Goal: Task Accomplishment & Management: Complete application form

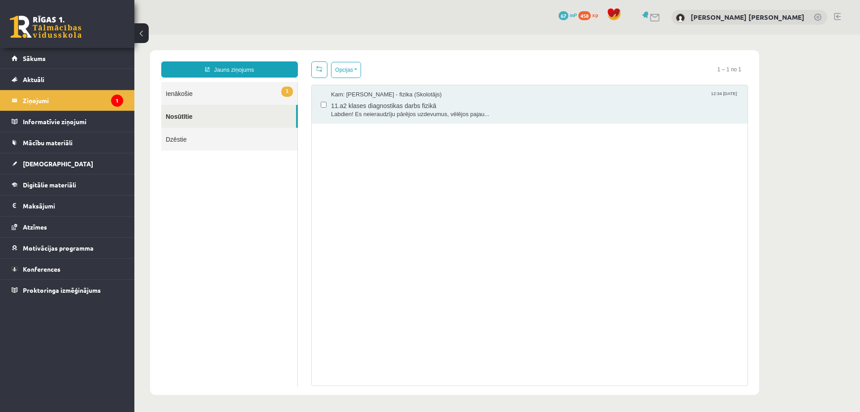
click at [224, 96] on link "1 Ienākošie" at bounding box center [229, 93] width 136 height 23
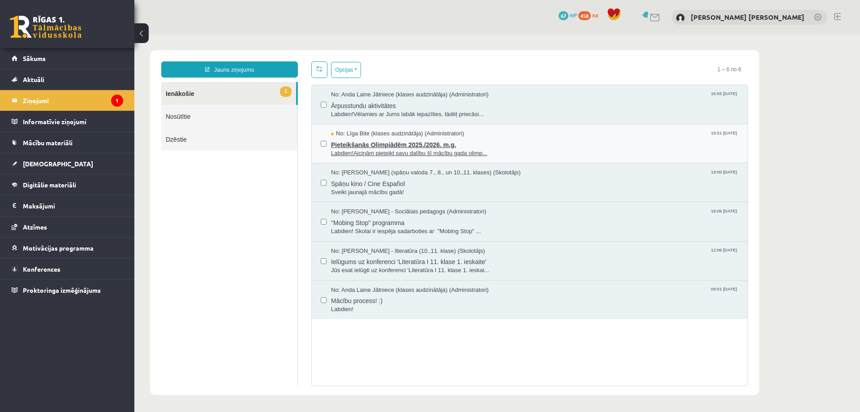
click at [334, 135] on span "No: Līga Bite (klases audzinātāja) (Administratori)" at bounding box center [397, 133] width 133 height 9
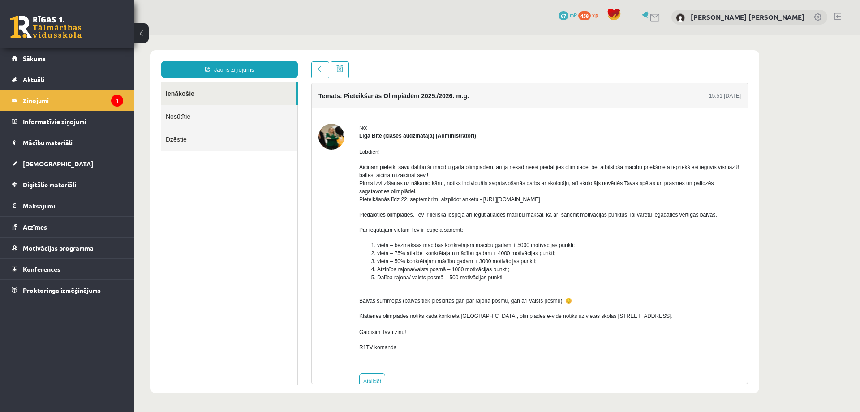
drag, startPoint x: 480, startPoint y: 198, endPoint x: 578, endPoint y: 199, distance: 97.7
click at [578, 199] on p "Aicinām pieteikt savu dalību šī mācību gada olimpiādēm, arī ja nekad neesi pied…" at bounding box center [550, 183] width 382 height 40
copy p "https://forms.gle/uvbsV5jHMTRw2rFV9"
click at [52, 162] on link "[DEMOGRAPHIC_DATA]" at bounding box center [68, 163] width 112 height 21
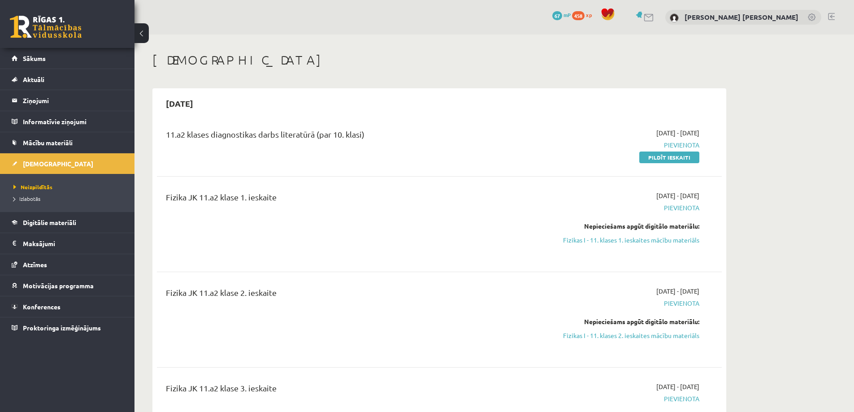
click at [668, 158] on link "Pildīt ieskaiti" at bounding box center [669, 157] width 60 height 12
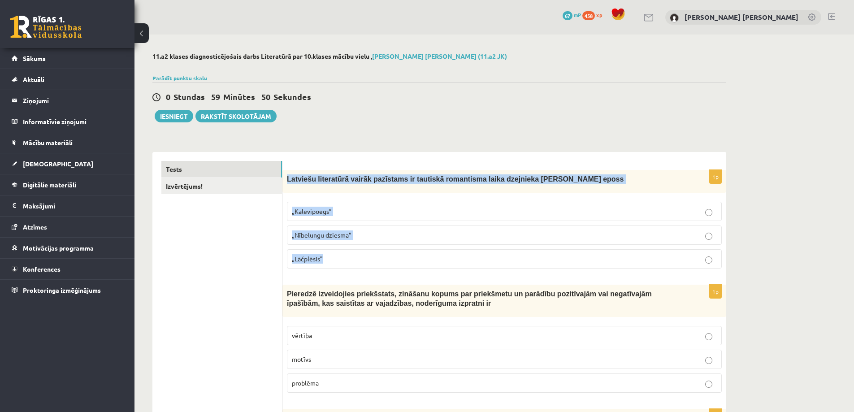
drag, startPoint x: 287, startPoint y: 176, endPoint x: 420, endPoint y: 249, distance: 151.6
click at [420, 249] on div "1p Latviešu literatūrā vairāk pazīstams ir tautiskā romantisma laika dzejnieka …" at bounding box center [504, 223] width 444 height 106
copy div "Latviešu literatūrā vairāk pazīstams ir tautiskā romantisma laika dzejnieka And…"
click at [328, 264] on label "„Lāčplēsis”" at bounding box center [504, 258] width 435 height 19
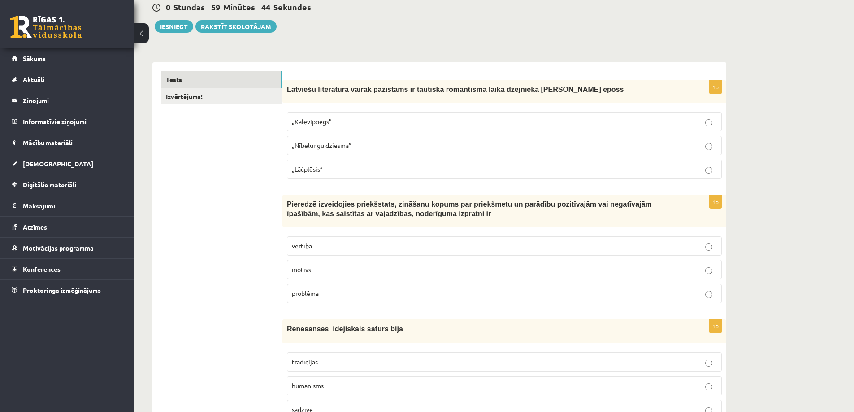
scroll to position [134, 0]
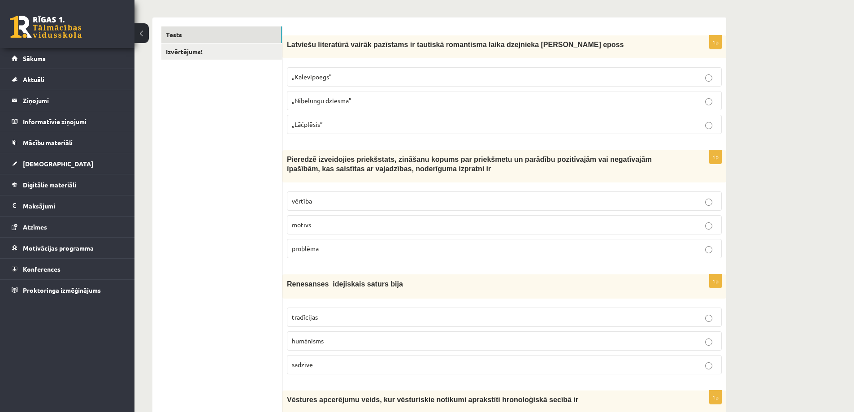
click at [323, 229] on p "motīvs" at bounding box center [504, 224] width 425 height 9
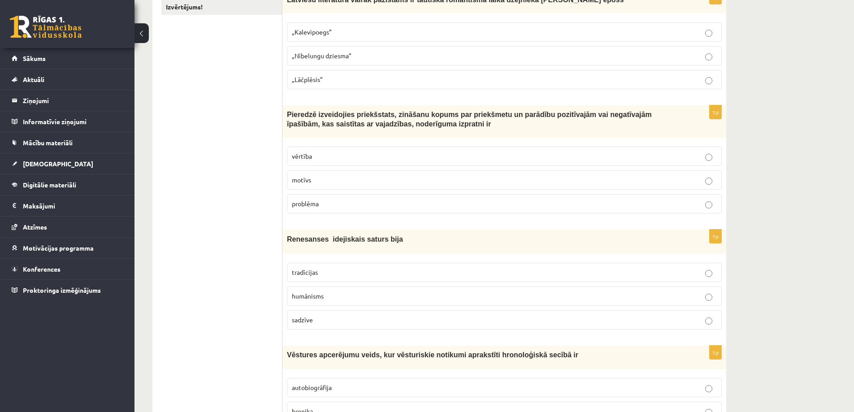
scroll to position [224, 0]
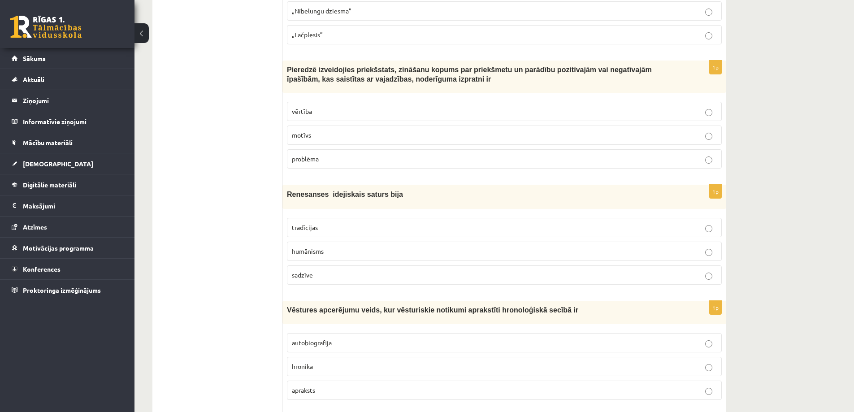
click at [318, 114] on p "vērtība" at bounding box center [504, 111] width 425 height 9
drag, startPoint x: 287, startPoint y: 191, endPoint x: 314, endPoint y: 252, distance: 66.2
click at [327, 273] on div "1p Renesanses idejiskais saturs bija tradīcijas humānisms sadzīve" at bounding box center [504, 238] width 444 height 107
copy div "Renesanses idejiskais saturs bija tradīcijas humānisms sadzīve"
click at [355, 247] on p "humānisms" at bounding box center [504, 250] width 425 height 9
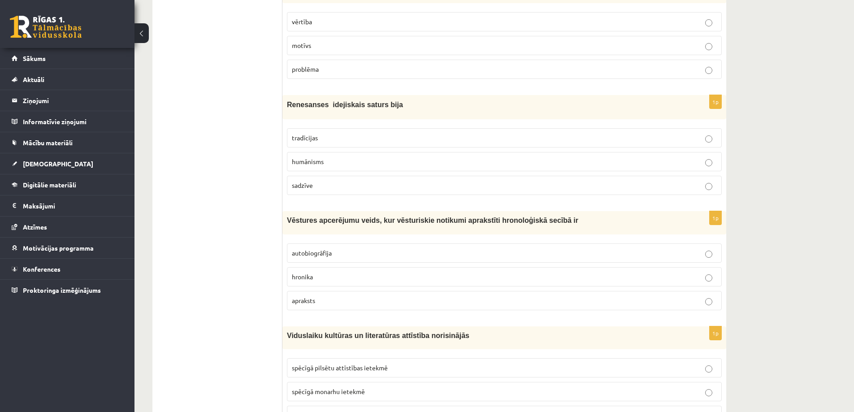
scroll to position [358, 0]
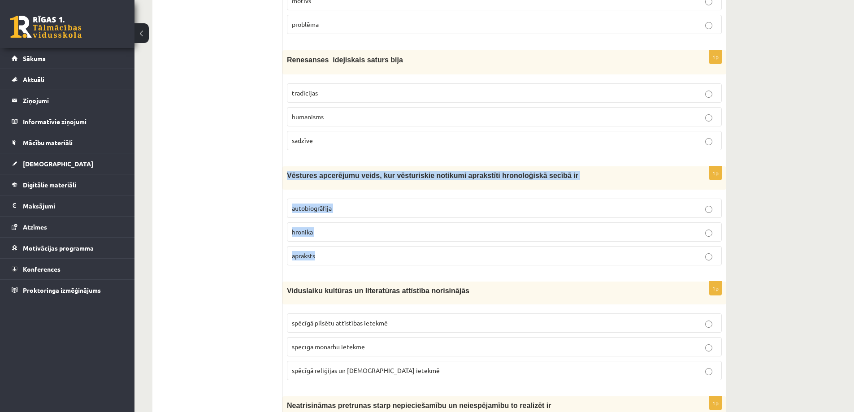
drag, startPoint x: 286, startPoint y: 173, endPoint x: 336, endPoint y: 249, distance: 91.6
click at [336, 249] on div "1p Vēstures apcerējumu veids, kur vēsturiskie notikumi aprakstīti hronoloģiskā …" at bounding box center [504, 219] width 444 height 106
copy div "Vēstures apcerējumu veids, kur vēsturiskie notikumi aprakstīti hronoloģiskā sec…"
click at [314, 236] on p "hronika" at bounding box center [504, 231] width 425 height 9
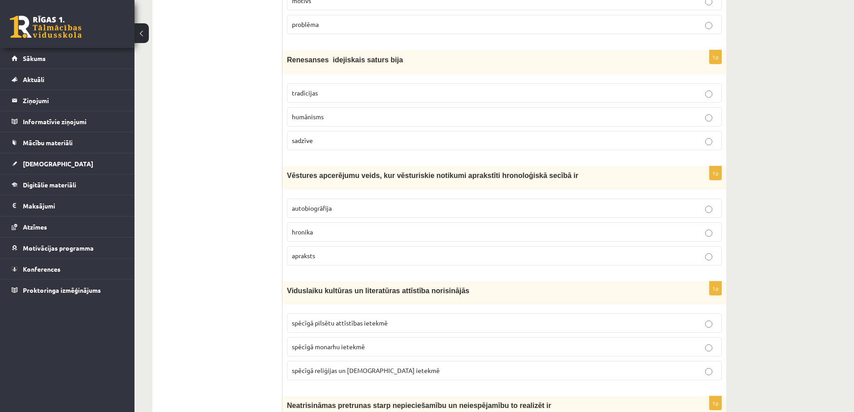
scroll to position [493, 0]
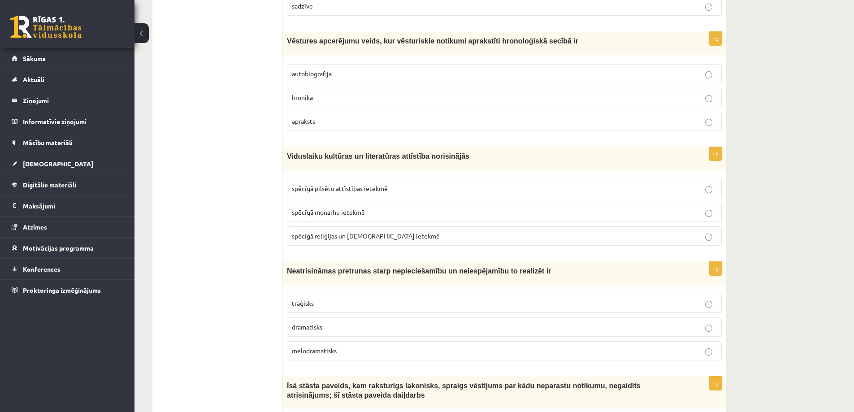
click at [347, 234] on span "spēcīgā reliģijas un baznīcas ietekmē" at bounding box center [366, 236] width 148 height 8
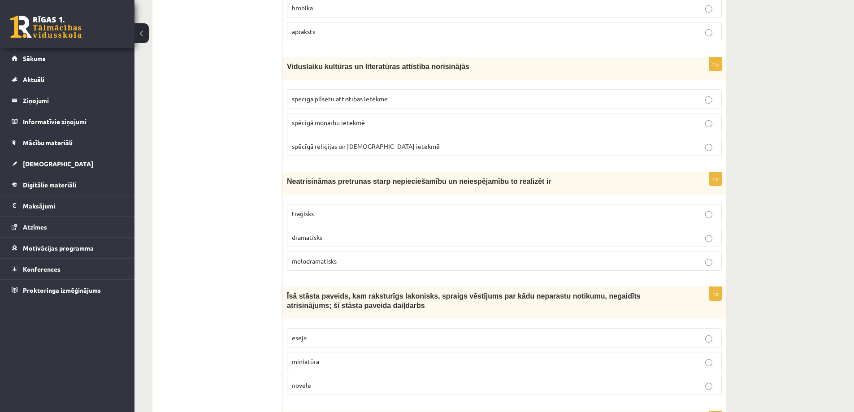
click at [318, 237] on span "dramatisks" at bounding box center [307, 237] width 30 height 8
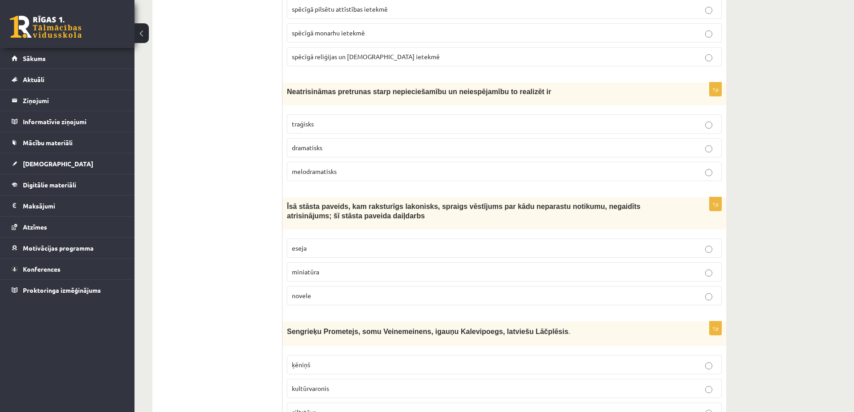
scroll to position [762, 0]
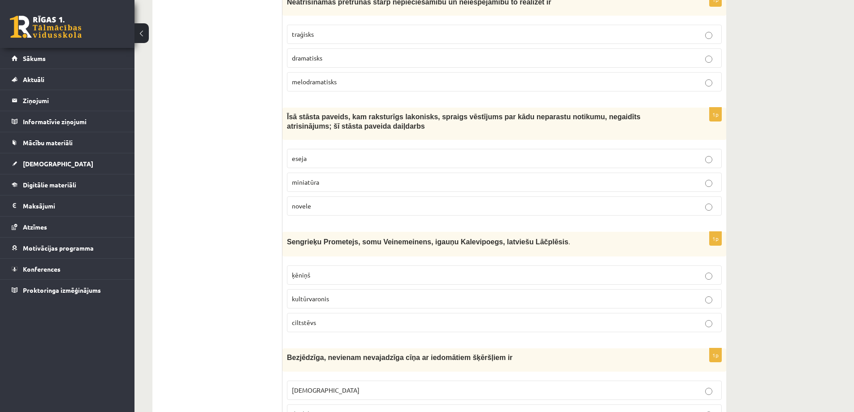
click at [310, 156] on p "eseja" at bounding box center [504, 158] width 425 height 9
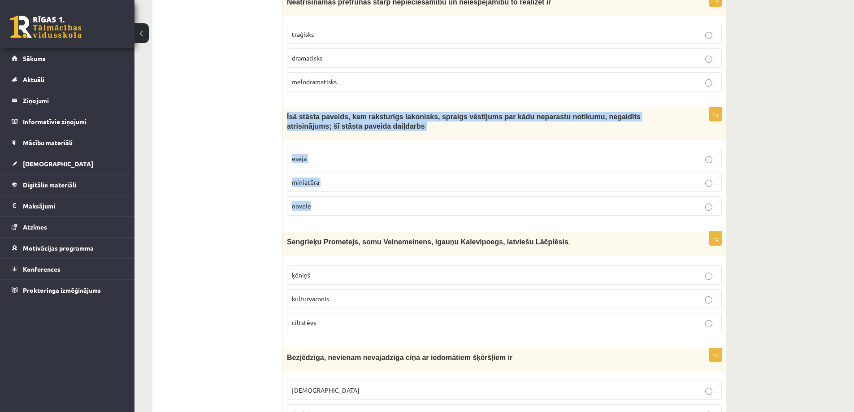
drag, startPoint x: 288, startPoint y: 114, endPoint x: 364, endPoint y: 200, distance: 115.2
click at [364, 200] on div "1p Īsā stāsta paveids, kam raksturīgs lakonisks, spraigs vēstījums par kādu nep…" at bounding box center [504, 165] width 444 height 115
copy div "Īsā stāsta paveids, kam raksturīgs lakonisks, spraigs vēstījums par kādu nepara…"
click at [319, 207] on p "novele" at bounding box center [504, 205] width 425 height 9
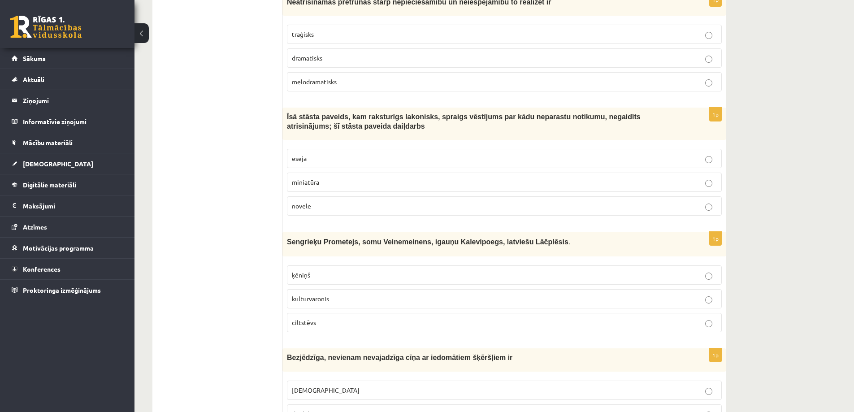
scroll to position [896, 0]
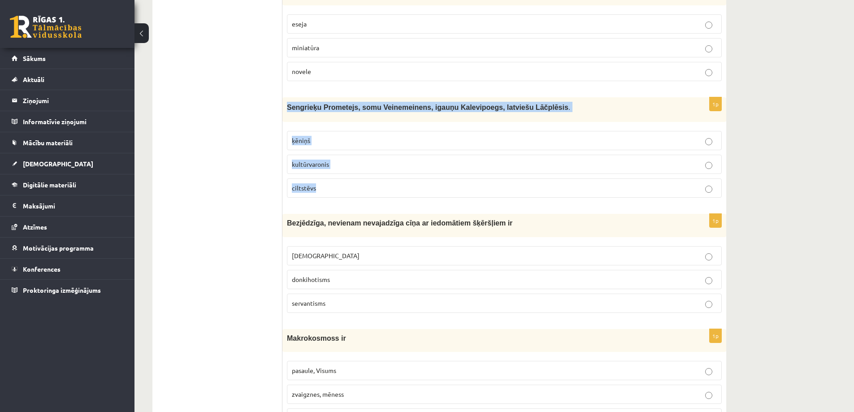
drag, startPoint x: 288, startPoint y: 106, endPoint x: 346, endPoint y: 197, distance: 108.0
click at [346, 198] on div "1p Sengrieķu Prometejs, somu Veinemeinens, igauņu Kalevipoegs, latviešu Lāčplēs…" at bounding box center [504, 151] width 444 height 108
copy div "Sengrieķu Prometejs, somu Veinemeinens, igauņu Kalevipoegs, latviešu Lāčplēsis …"
click at [342, 164] on p "kultūrvaronis" at bounding box center [504, 164] width 425 height 9
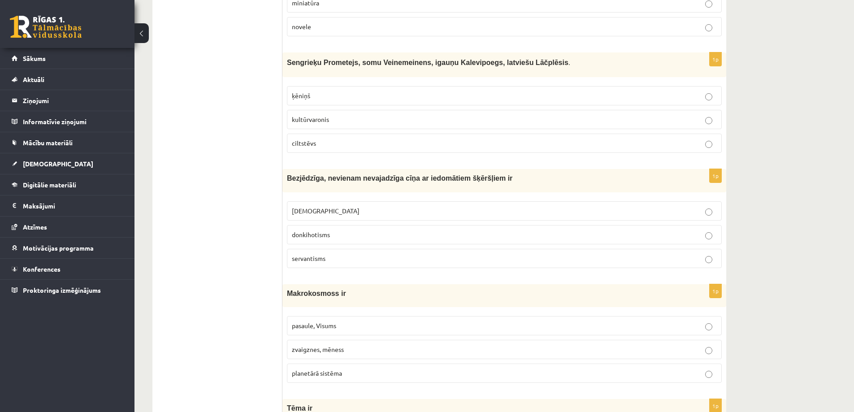
scroll to position [986, 0]
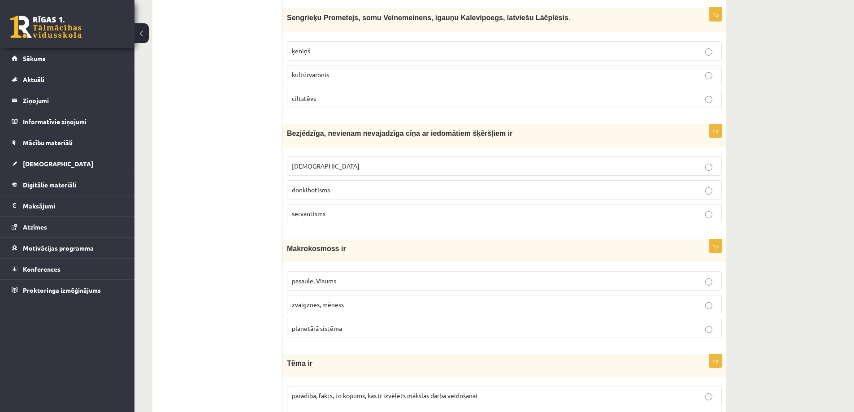
click at [316, 215] on span "servantisms" at bounding box center [309, 213] width 34 height 8
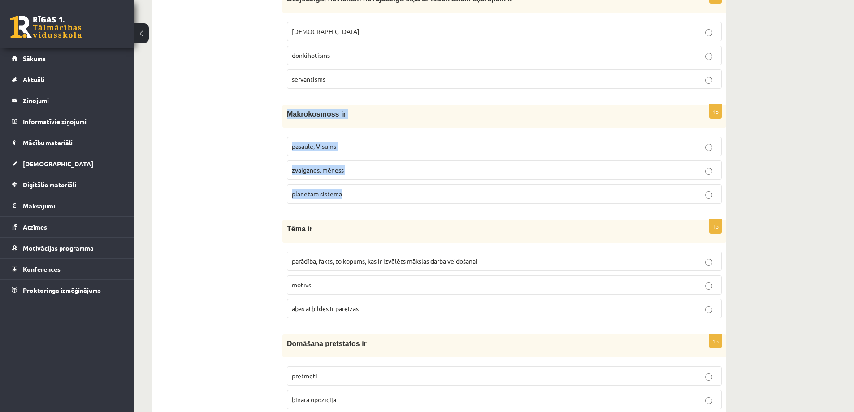
drag, startPoint x: 288, startPoint y: 113, endPoint x: 349, endPoint y: 193, distance: 100.7
click at [349, 193] on div "1p Makrokosmoss ir pasaule, Visums zvaigznes, mēness planetārā sistēma" at bounding box center [504, 158] width 444 height 106
copy div "Makrokosmoss ir pasaule, Visums zvaigznes, mēness planetārā sistēma"
click at [382, 171] on p "zvaigznes, mēness" at bounding box center [504, 169] width 425 height 9
click at [372, 188] on label "planetārā sistēma" at bounding box center [504, 193] width 435 height 19
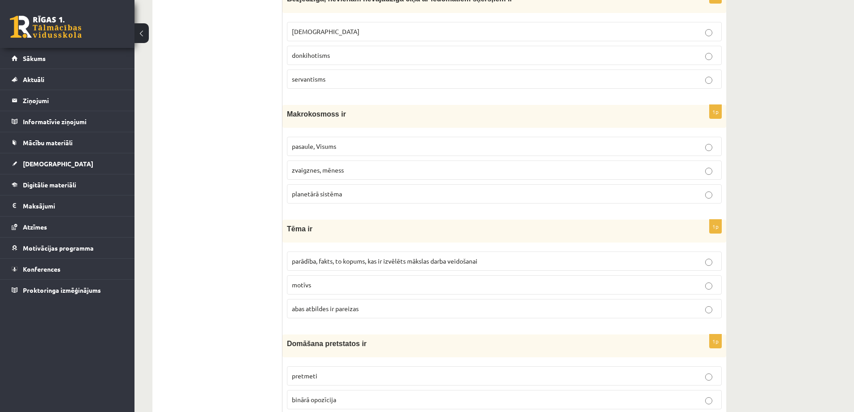
click at [353, 144] on p "pasaule, Visums" at bounding box center [504, 146] width 425 height 9
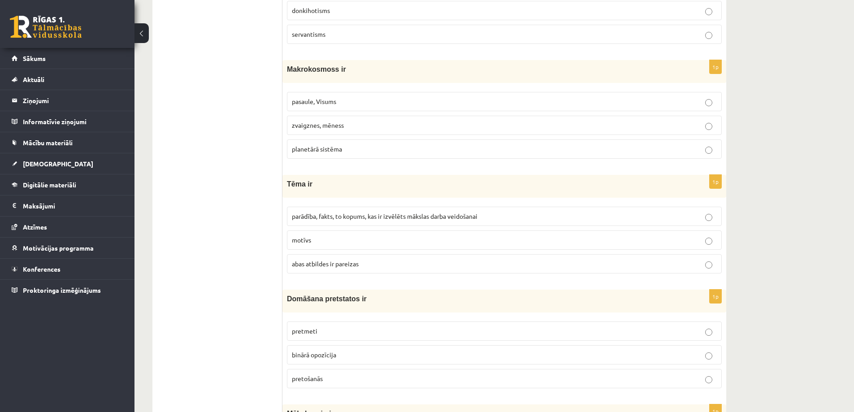
scroll to position [1210, 0]
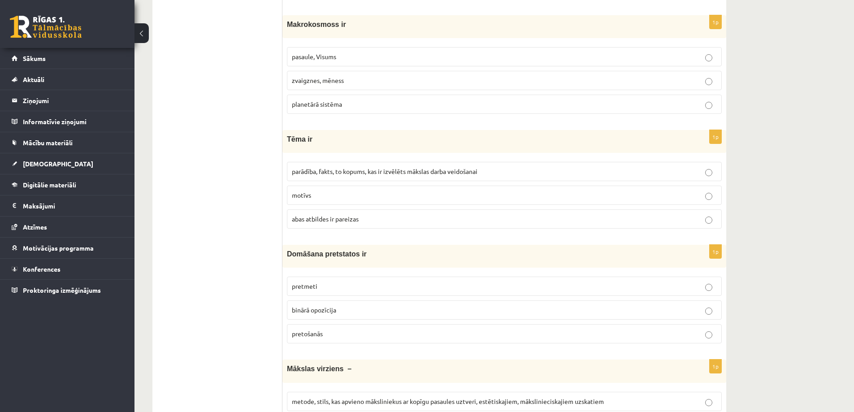
click at [338, 225] on label "abas atbildes ir pareizas" at bounding box center [504, 218] width 435 height 19
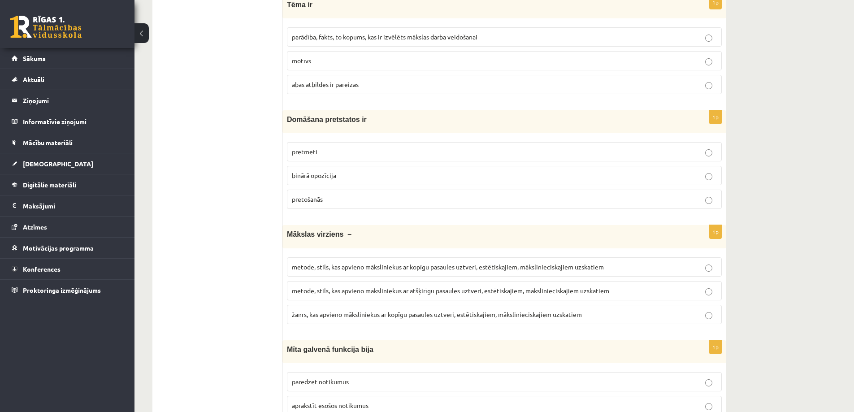
click at [332, 173] on span "binārā opozīcija" at bounding box center [314, 175] width 44 height 8
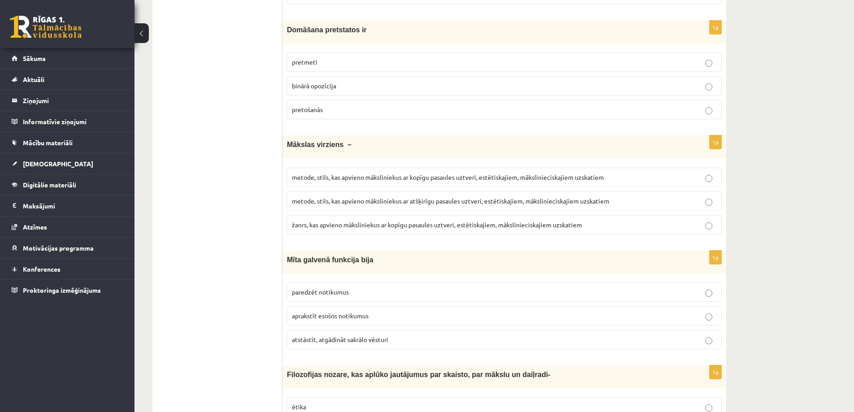
scroll to position [1479, 0]
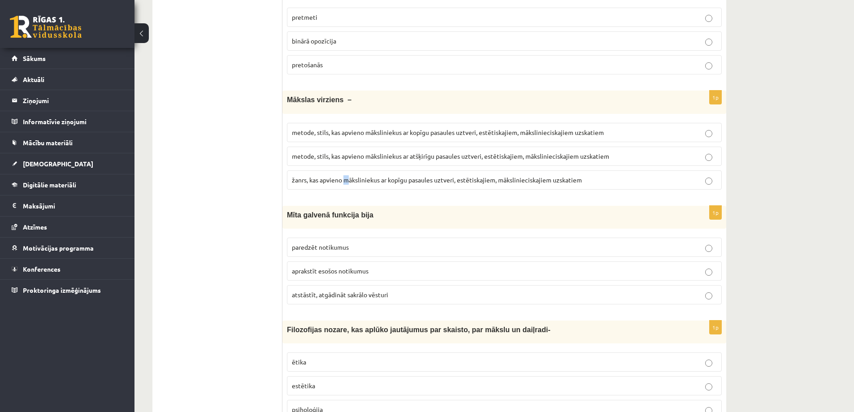
click at [345, 185] on label "žanrs, kas apvieno māksliniekus ar kopīgu pasaules uztveri, estētiskajiem, māks…" at bounding box center [504, 179] width 435 height 19
click at [341, 182] on span "žanrs, kas apvieno māksliniekus ar kopīgu pasaules uztveri, estētiskajiem, māks…" at bounding box center [437, 180] width 290 height 8
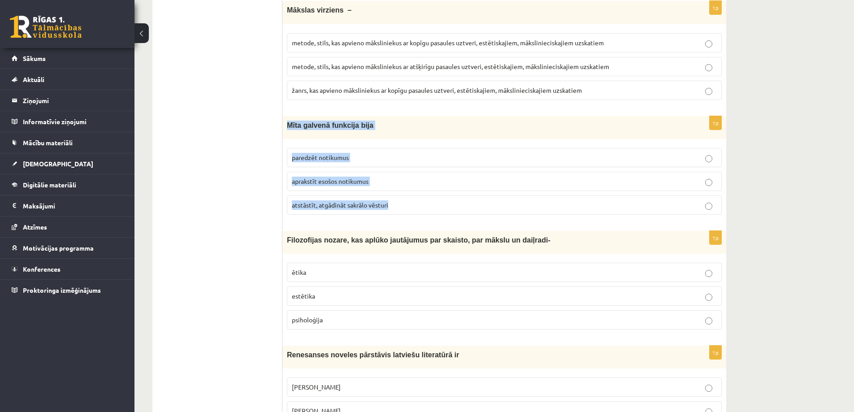
drag, startPoint x: 287, startPoint y: 123, endPoint x: 387, endPoint y: 207, distance: 131.0
click at [387, 207] on div "1p Mīta galvenā funkcija bija paredzēt notikumus aprakstīt esošos notikumus ats…" at bounding box center [504, 169] width 444 height 106
copy div "Mīta galvenā funkcija bija paredzēt notikumus aprakstīt esošos notikumus atstās…"
click at [399, 204] on p "atstāstīt, atgādināt sakrālo vēsturi" at bounding box center [504, 204] width 425 height 9
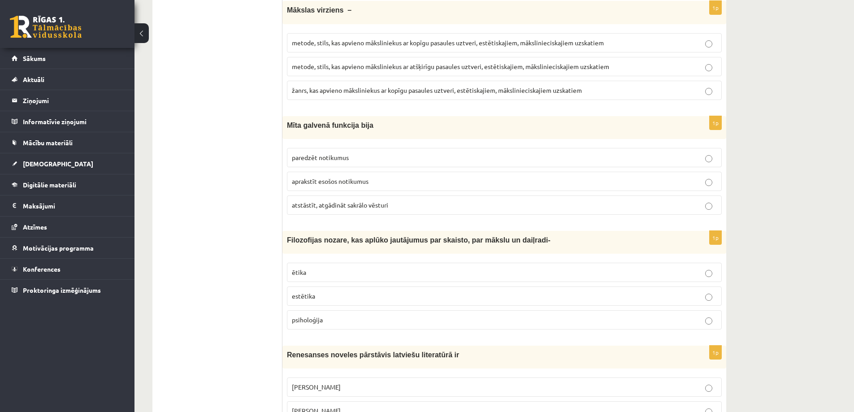
scroll to position [1658, 0]
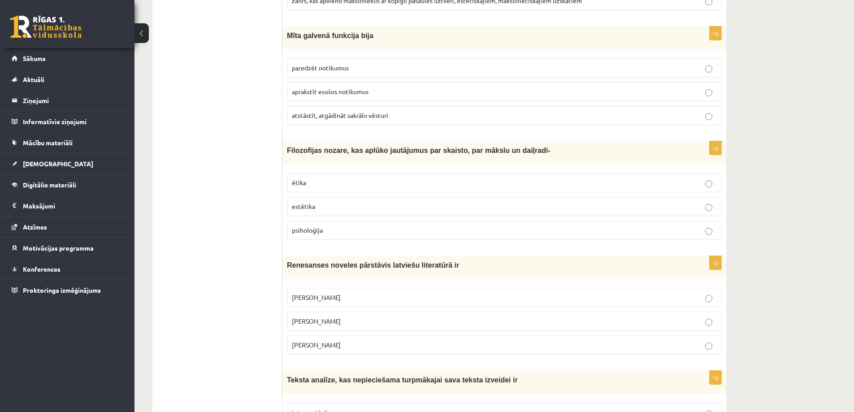
click at [324, 180] on p "ētika" at bounding box center [504, 182] width 425 height 9
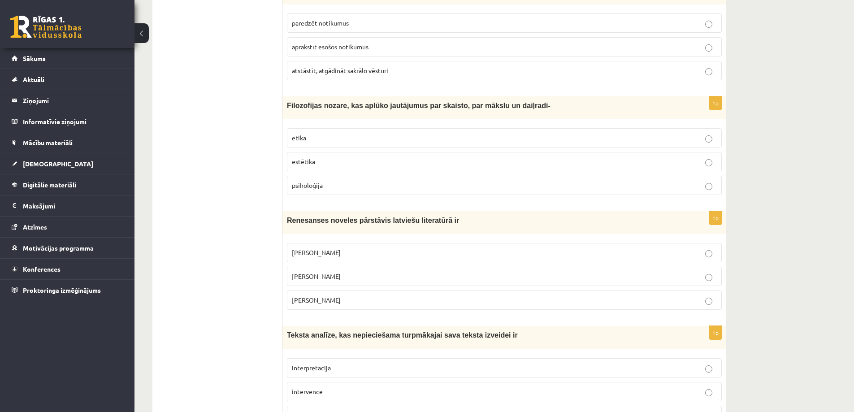
scroll to position [1747, 0]
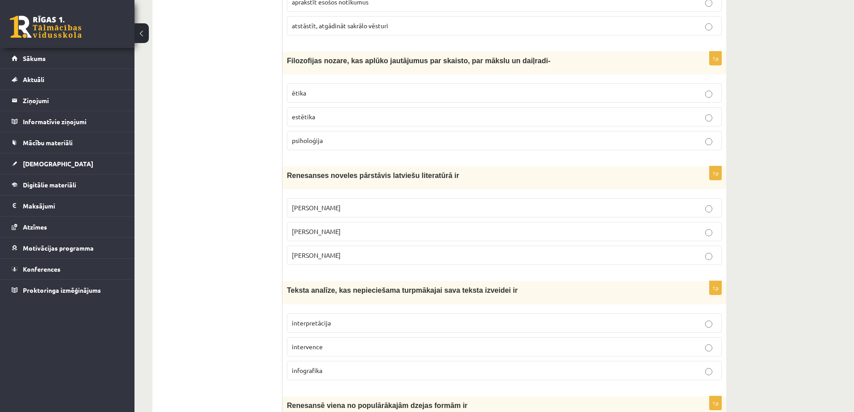
click at [316, 120] on p "estētika" at bounding box center [504, 116] width 425 height 9
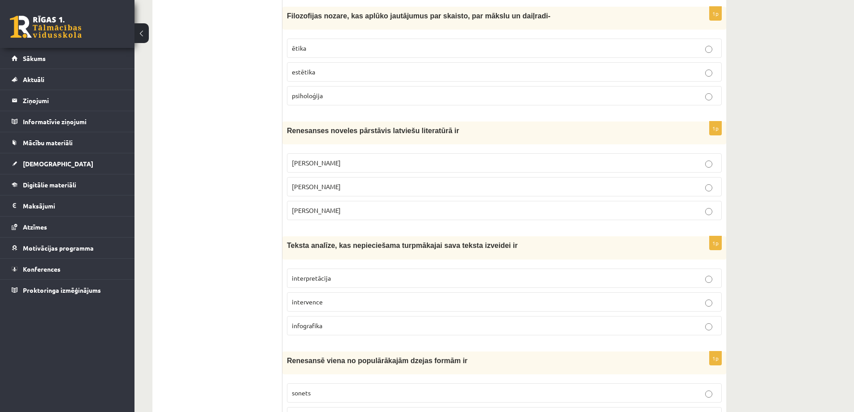
scroll to position [1837, 0]
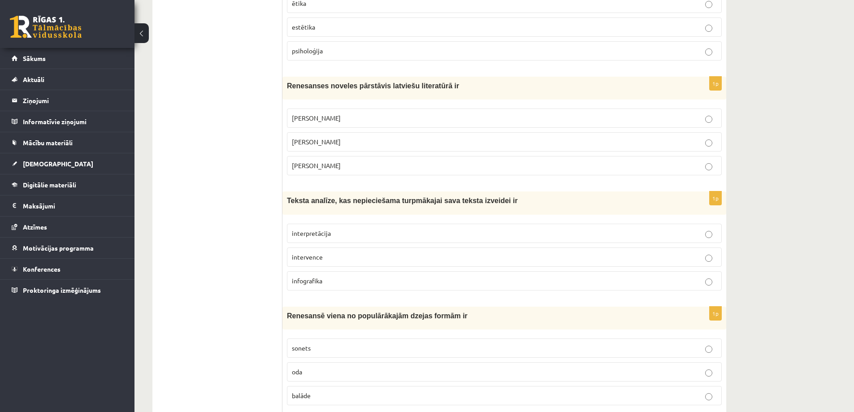
click at [323, 166] on span "Jānis Ezeriņš" at bounding box center [316, 165] width 49 height 8
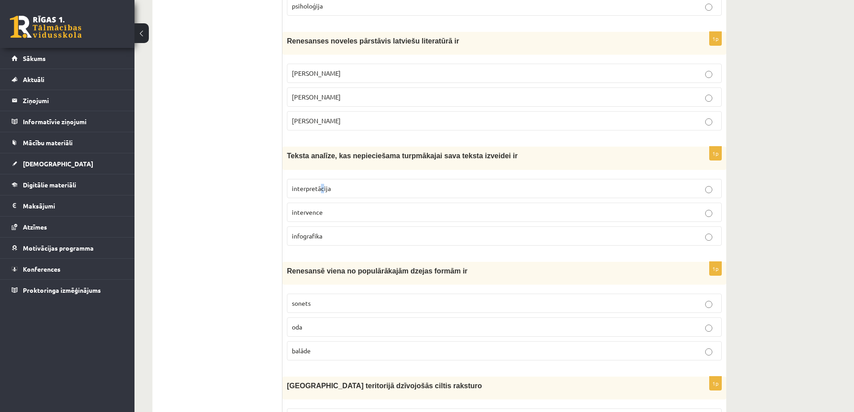
click at [320, 195] on label "interpretācija" at bounding box center [504, 188] width 435 height 19
click at [323, 193] on label "interpretācija" at bounding box center [504, 188] width 435 height 19
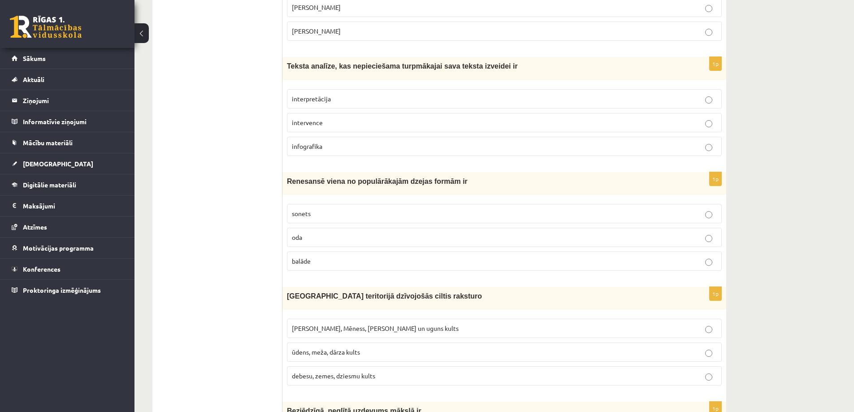
click at [319, 211] on p "sonets" at bounding box center [504, 213] width 425 height 9
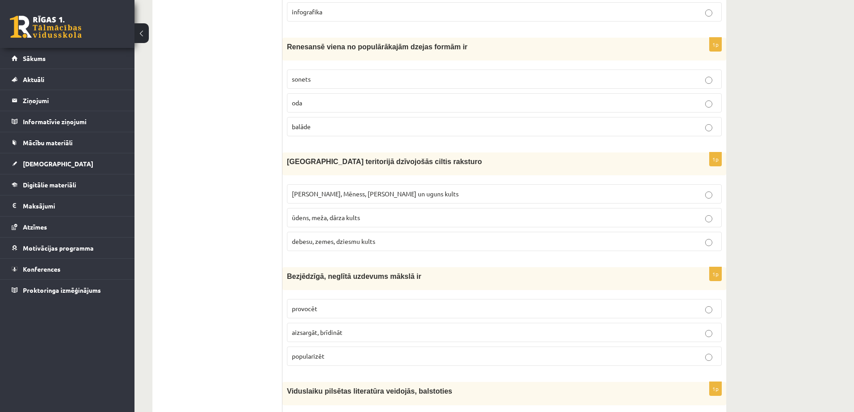
drag, startPoint x: 282, startPoint y: 158, endPoint x: 369, endPoint y: 181, distance: 89.9
click at [420, 183] on fieldset "Saules, Mēness, Pērkona un uguns kults ūdens, meža, dārza kults debesu, zemes, …" at bounding box center [504, 217] width 435 height 74
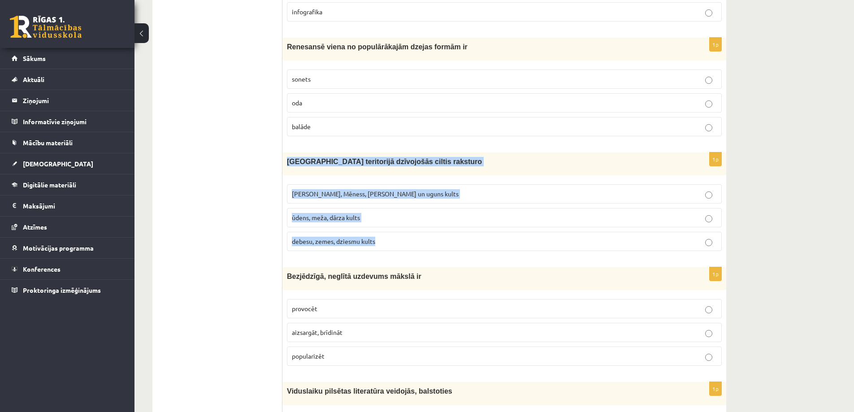
drag, startPoint x: 389, startPoint y: 250, endPoint x: 285, endPoint y: 160, distance: 137.5
click at [285, 160] on div "1p Latvijas teritorijā dzīvojošās ciltis raksturo Saules, Mēness, Pērkona un ug…" at bounding box center [504, 205] width 444 height 106
copy div "Latvijas teritorijā dzīvojošās ciltis raksturo Saules, Mēness, Pērkona un uguns…"
click at [367, 193] on span "Saules, Mēness, Pērkona un uguns kults" at bounding box center [375, 194] width 167 height 8
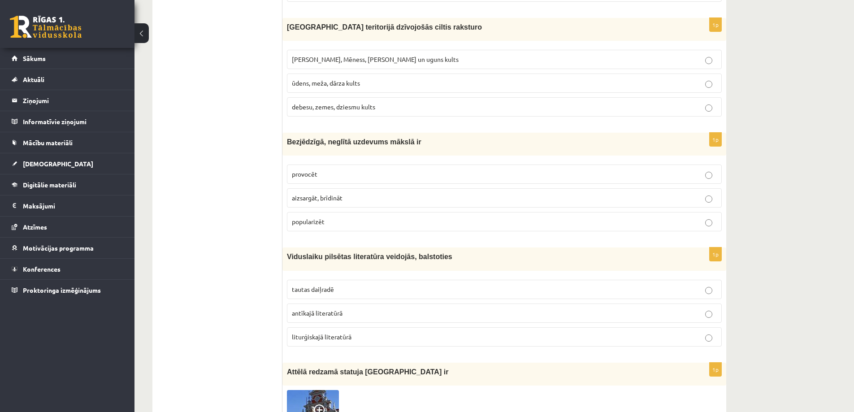
scroll to position [2285, 0]
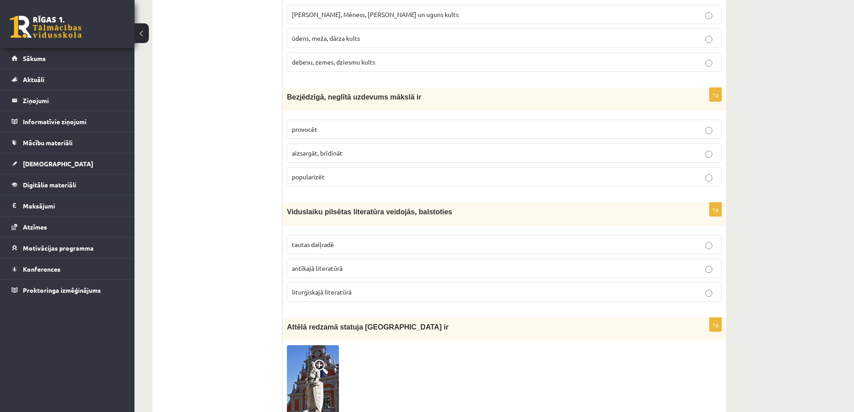
click at [323, 132] on p "provocēt" at bounding box center [504, 129] width 425 height 9
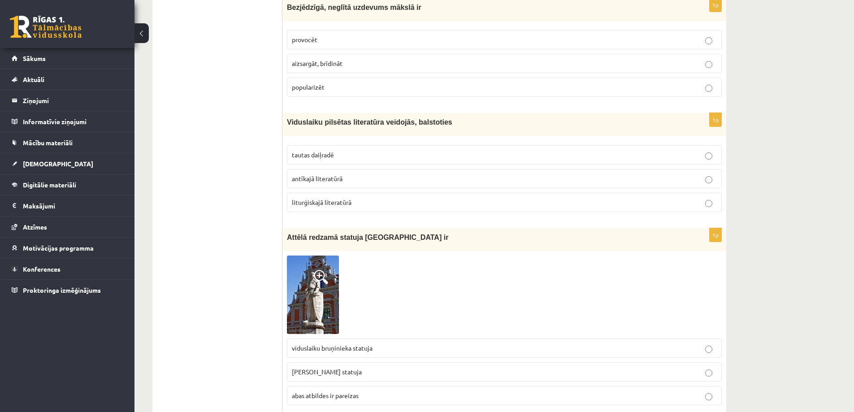
click at [316, 66] on span "aizsargāt, brīdināt" at bounding box center [317, 63] width 51 height 8
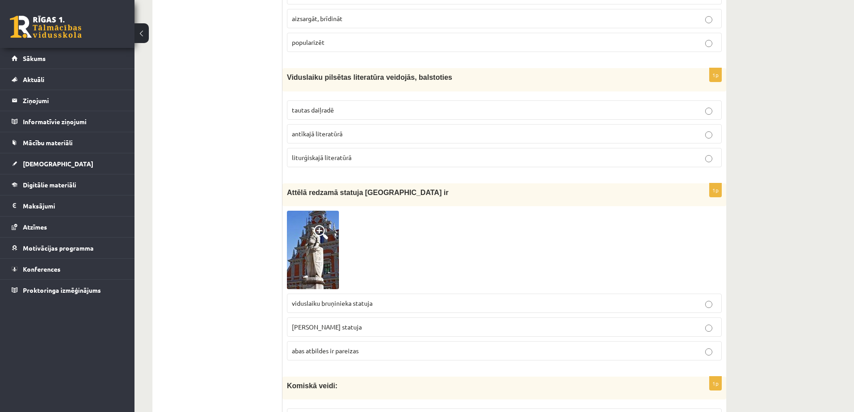
click at [336, 350] on span "abas atbildes ir pareizas" at bounding box center [325, 350] width 67 height 8
click at [333, 106] on span "tautas daiļradē" at bounding box center [313, 110] width 42 height 8
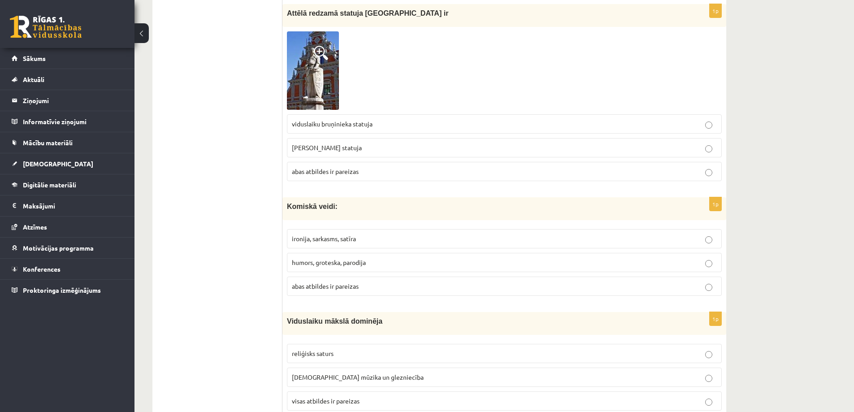
scroll to position [2644, 0]
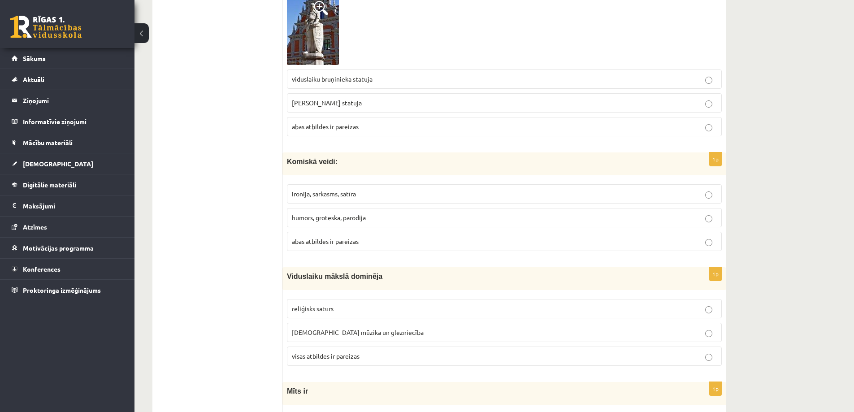
click at [332, 221] on span "humors, groteska, parodija" at bounding box center [329, 217] width 74 height 8
click at [329, 244] on span "abas atbildes ir pareizas" at bounding box center [325, 241] width 67 height 8
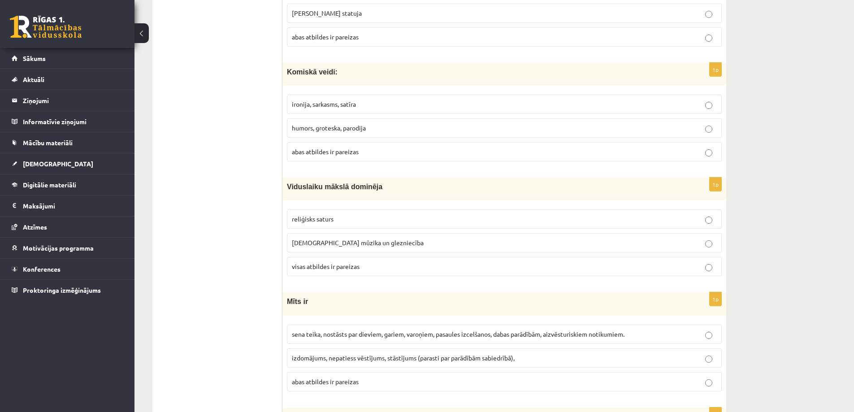
click at [320, 224] on p "reliģisks saturs" at bounding box center [504, 218] width 425 height 9
click at [336, 266] on span "visas atbildes ir pareizas" at bounding box center [326, 266] width 68 height 8
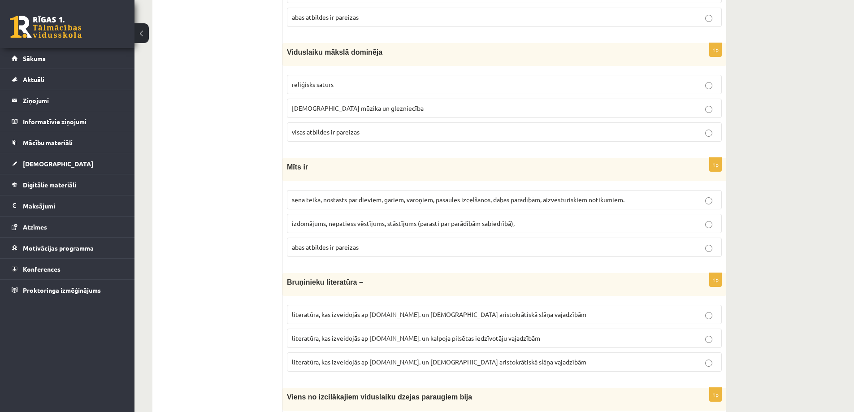
click at [320, 244] on span "abas atbildes ir pareizas" at bounding box center [325, 247] width 67 height 8
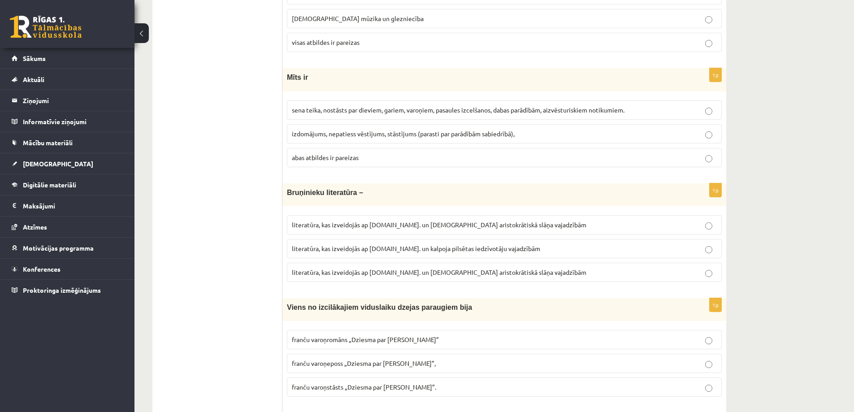
click at [365, 249] on span "literatūra, kas izveidojās ap 12.gs. un kalpoja pilsētas iedzīvotāju vajadzībām" at bounding box center [416, 248] width 248 height 8
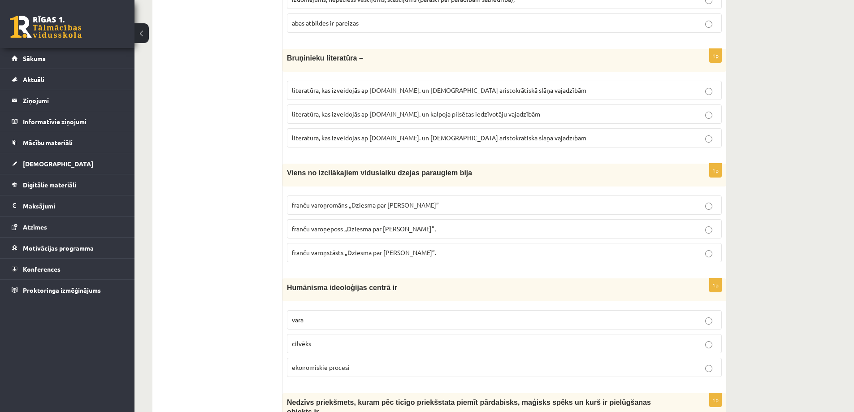
click at [337, 233] on p "franču varoņeposs „Dziesma par Rolandu”," at bounding box center [504, 228] width 425 height 9
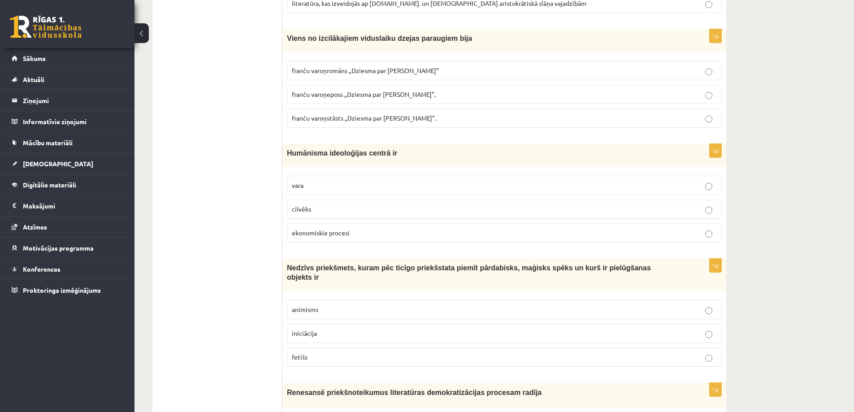
click at [309, 203] on label "cilvēks" at bounding box center [504, 208] width 435 height 19
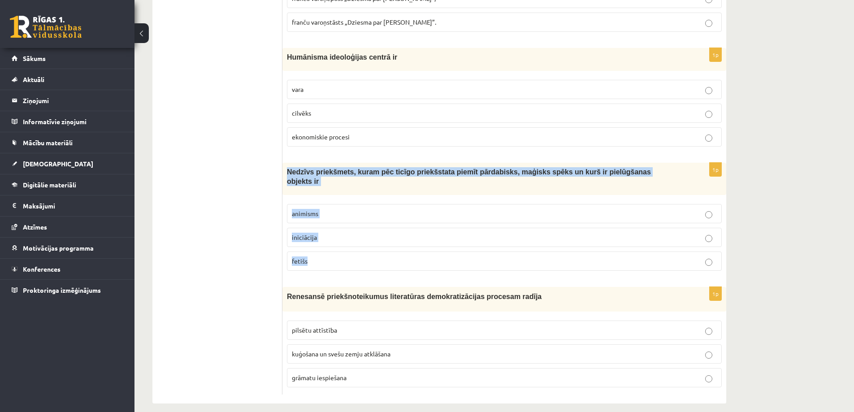
drag, startPoint x: 286, startPoint y: 172, endPoint x: 323, endPoint y: 250, distance: 86.4
click at [322, 249] on div "1p Nedzīvs priekšmets, kuram pēc ticīgo priekšstata piemīt pārdabisks, maģisks …" at bounding box center [504, 220] width 444 height 115
copy div "Nedzīvs priekšmets, kuram pēc ticīgo priekšstata piemīt pārdabisks, maģisks spē…"
click at [320, 256] on p "fetišs" at bounding box center [504, 260] width 425 height 9
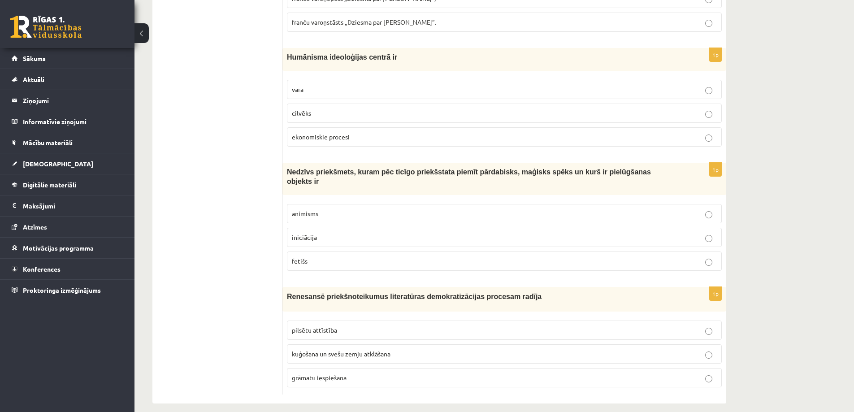
click at [362, 349] on span "kuģošana un svešu zemju atklāšana" at bounding box center [341, 353] width 99 height 8
click at [356, 373] on p "grāmatu iespiešana" at bounding box center [504, 377] width 425 height 9
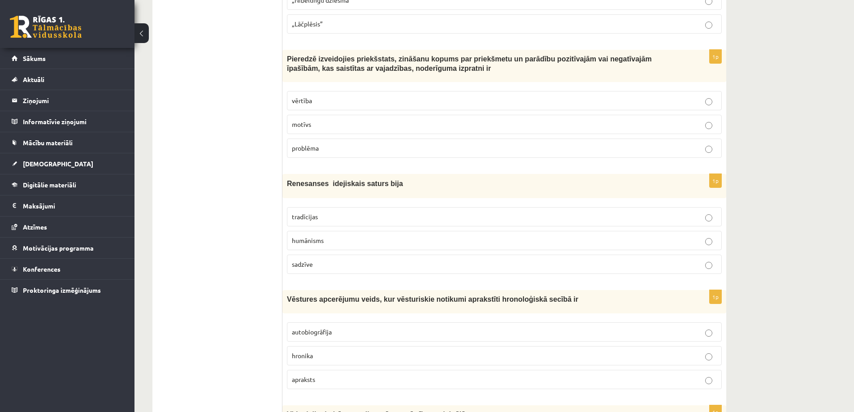
scroll to position [0, 0]
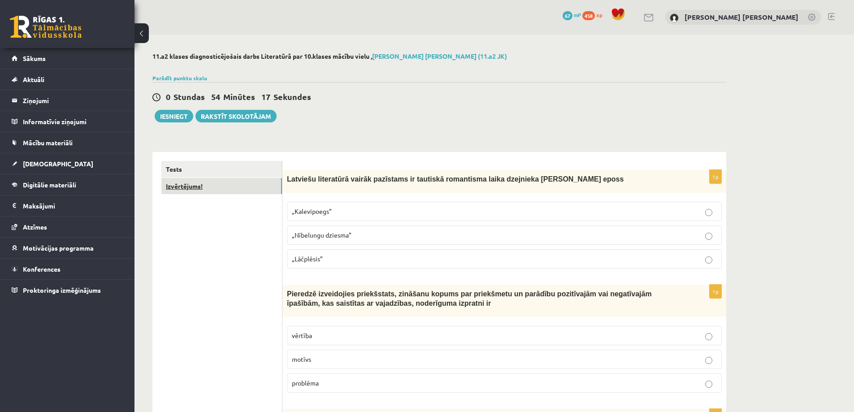
click at [197, 181] on link "Izvērtējums!" at bounding box center [221, 186] width 121 height 17
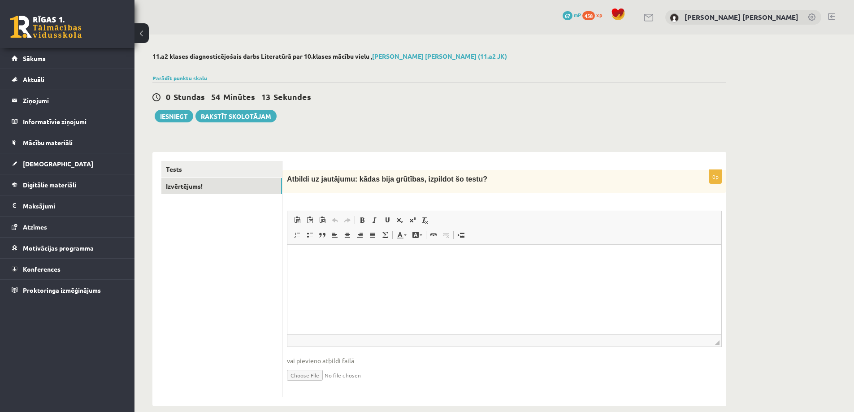
click at [328, 253] on html at bounding box center [504, 258] width 434 height 27
click at [200, 171] on link "Tests" at bounding box center [221, 169] width 121 height 17
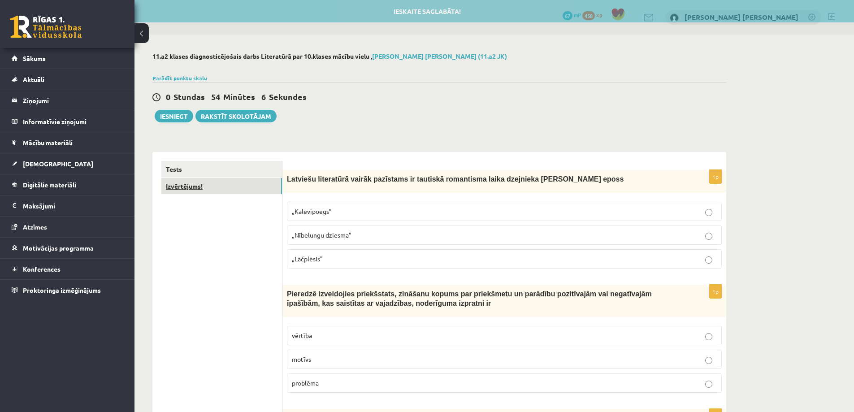
click at [210, 184] on link "Izvērtējums!" at bounding box center [221, 186] width 121 height 17
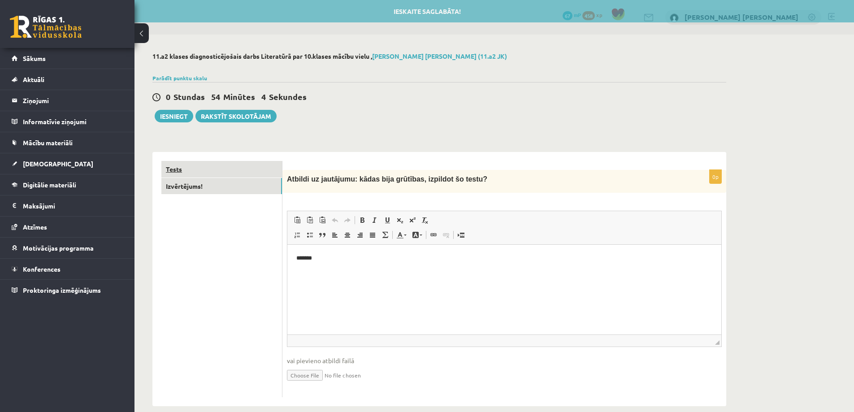
click at [218, 165] on link "Tests" at bounding box center [221, 169] width 121 height 17
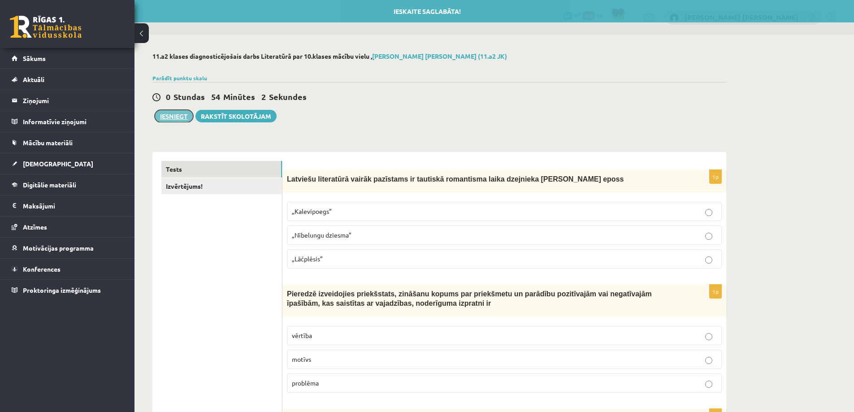
click at [181, 117] on button "Iesniegt" at bounding box center [174, 116] width 39 height 13
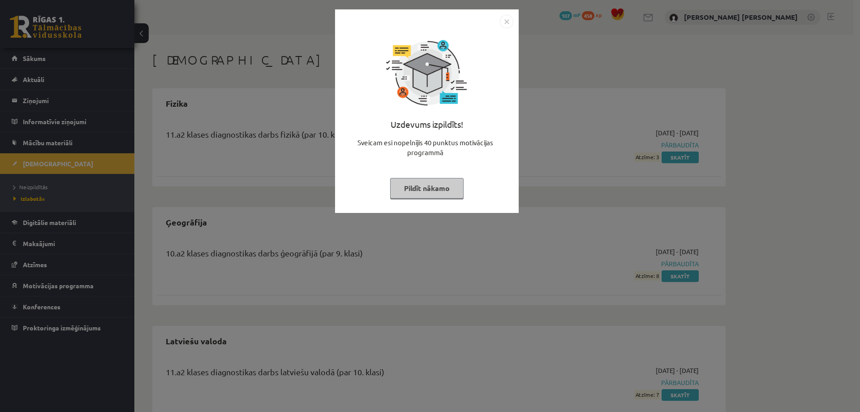
click at [437, 198] on div "Uzdevums izpildīts! Sveicam esi nopelnījis 40 punktus motivācijas programmā Pil…" at bounding box center [427, 117] width 173 height 179
click at [441, 187] on button "Pildīt nākamo" at bounding box center [426, 188] width 73 height 21
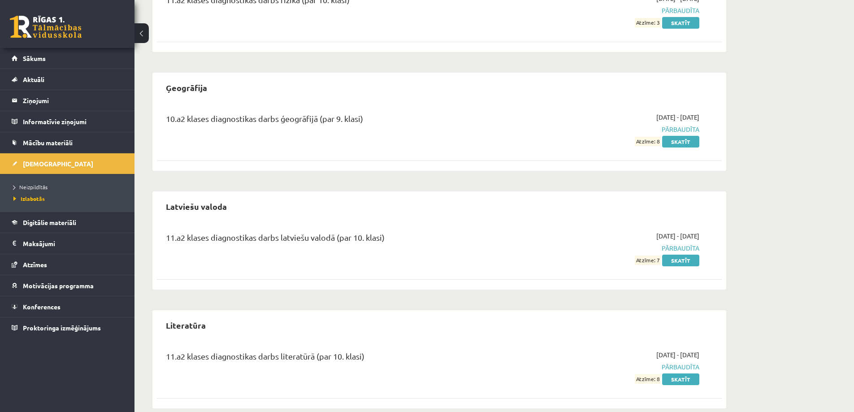
scroll to position [149, 0]
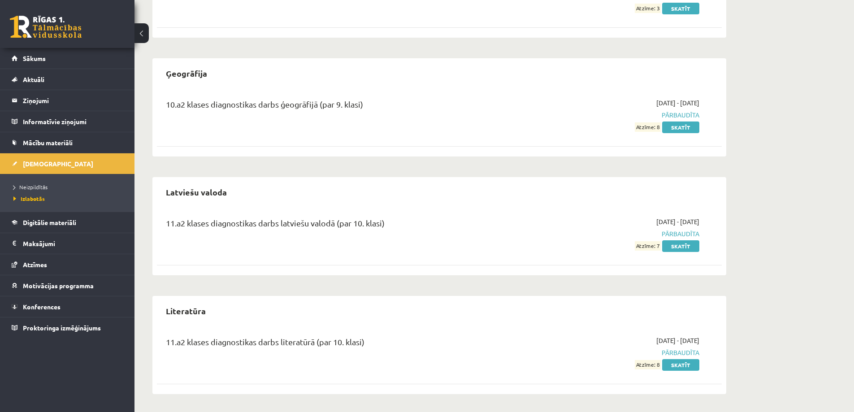
click at [669, 352] on span "Pārbaudīta" at bounding box center [614, 352] width 169 height 9
click at [673, 362] on link "Skatīt" at bounding box center [680, 365] width 37 height 12
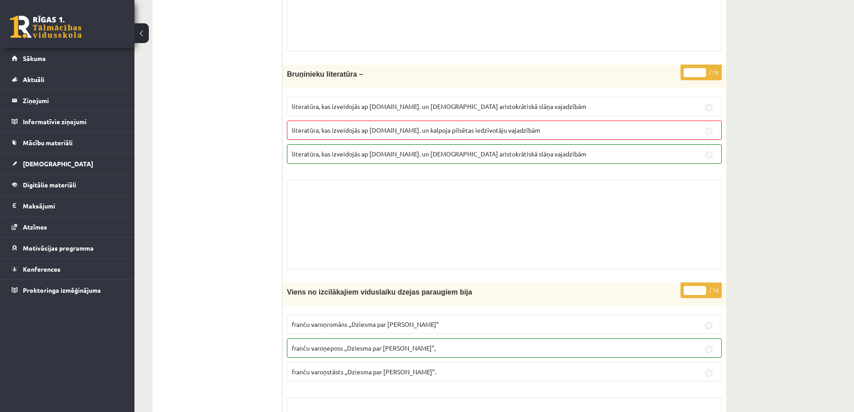
scroll to position [5365, 0]
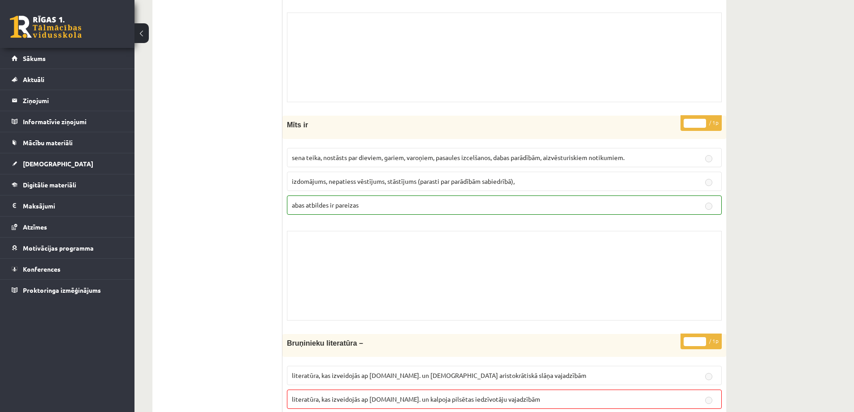
click at [138, 30] on button at bounding box center [141, 33] width 14 height 20
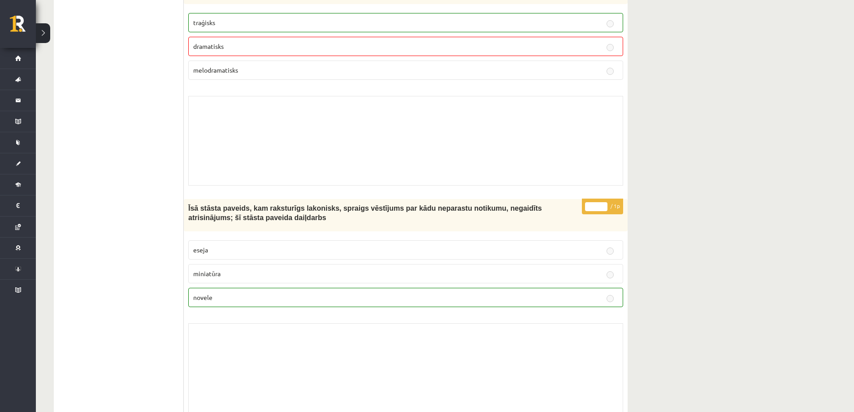
scroll to position [0, 0]
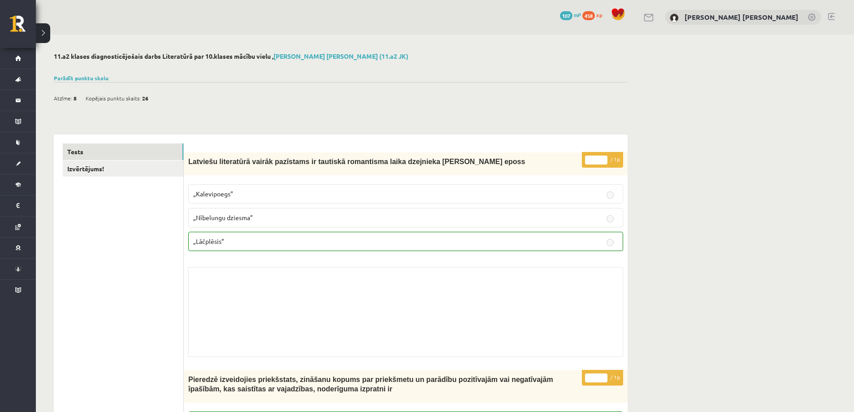
click at [572, 15] on span "107" at bounding box center [566, 15] width 13 height 9
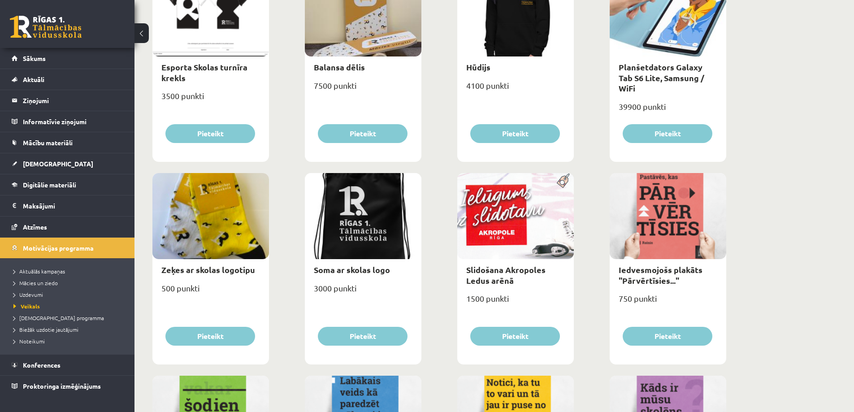
scroll to position [493, 0]
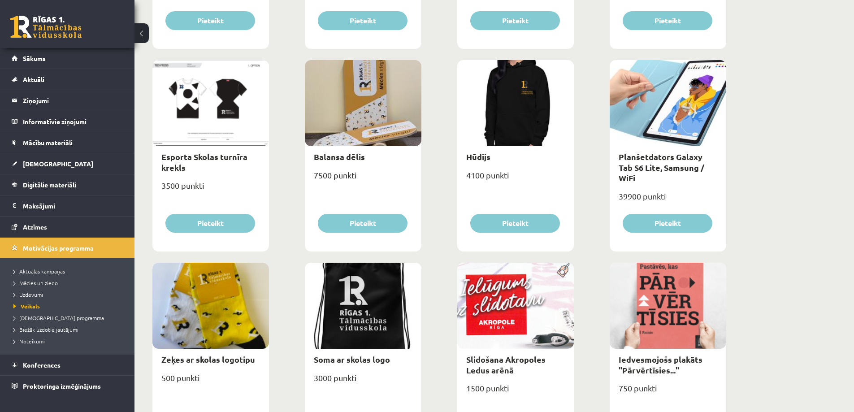
click at [236, 102] on div at bounding box center [210, 103] width 116 height 86
click at [168, 158] on link "Esporta Skolas turnīra krekls" at bounding box center [204, 161] width 86 height 21
type input "*"
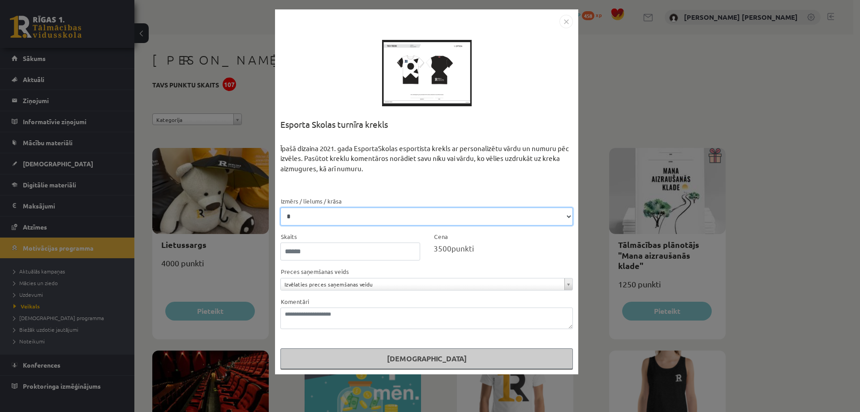
click at [315, 213] on select "* * **" at bounding box center [426, 216] width 293 height 18
select select "*"
click at [280, 207] on select "* * **" at bounding box center [426, 216] width 293 height 18
click at [315, 249] on input "*" at bounding box center [350, 251] width 140 height 18
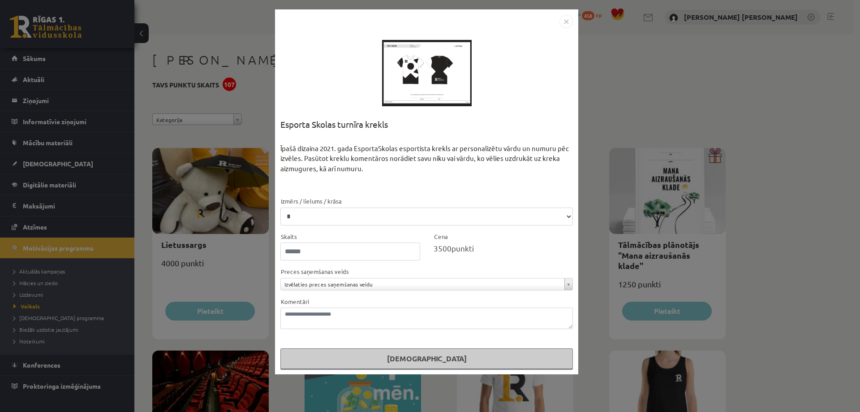
click at [342, 290] on div "Izvēlaties preces saņemšanas veidu" at bounding box center [426, 284] width 293 height 13
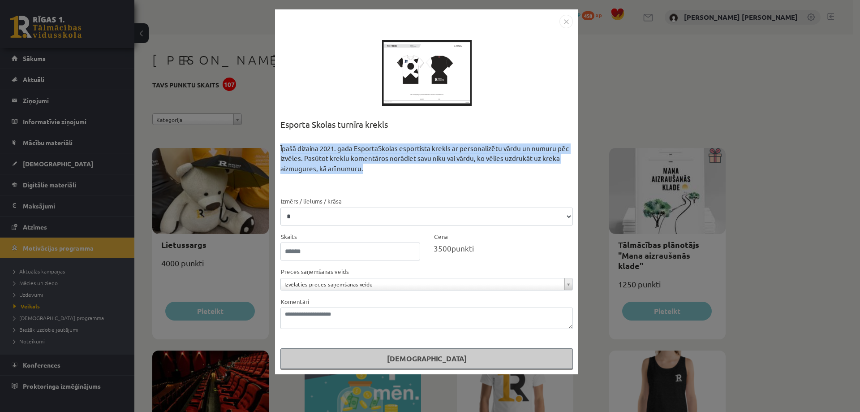
drag, startPoint x: 278, startPoint y: 149, endPoint x: 567, endPoint y: 166, distance: 289.5
click at [567, 166] on div "**********" at bounding box center [426, 191] width 303 height 365
copy div "Īpašā dizaina 2021. gada EsportaSkolas esportista krekls ar personalizētu vārdu…"
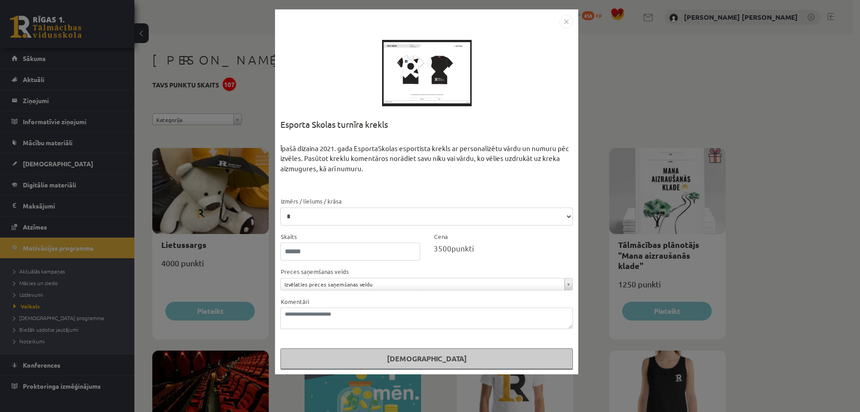
click at [248, 11] on div "**********" at bounding box center [430, 206] width 860 height 412
